Goal: Task Accomplishment & Management: Manage account settings

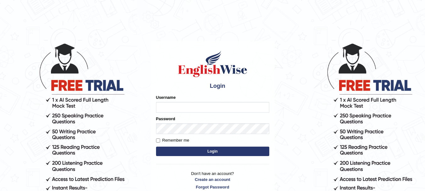
click at [182, 103] on input "Username" at bounding box center [212, 107] width 113 height 11
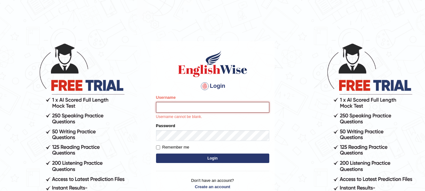
paste input "razaislam"
type input "razaislam"
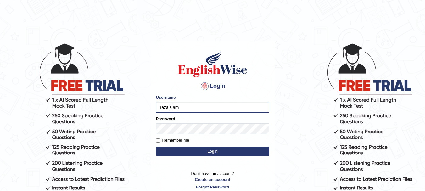
click at [199, 151] on button "Login" at bounding box center [212, 151] width 113 height 9
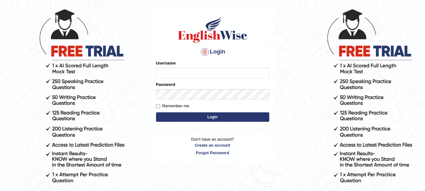
scroll to position [18, 0]
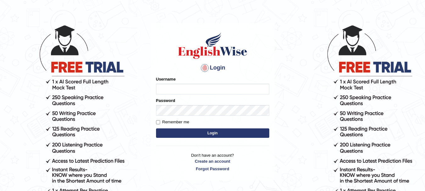
click at [200, 87] on input "Username" at bounding box center [212, 89] width 113 height 11
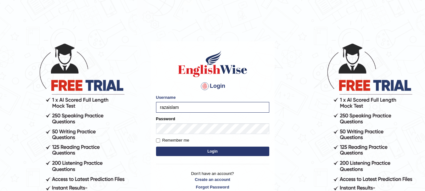
click at [187, 147] on button "Login" at bounding box center [212, 151] width 113 height 9
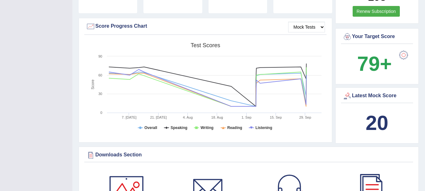
scroll to position [223, 0]
